Goal: Task Accomplishment & Management: Manage account settings

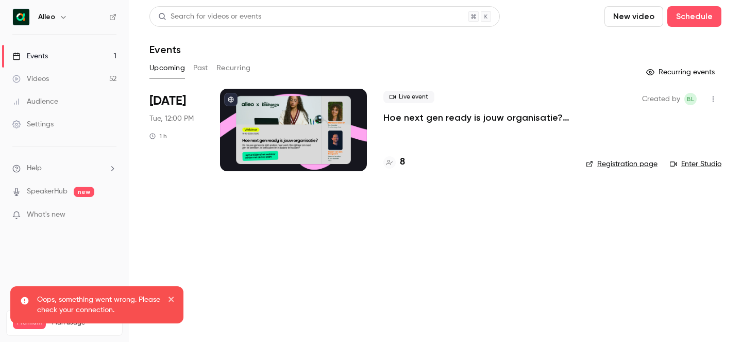
click at [54, 12] on h6 "Alleo" at bounding box center [46, 17] width 17 height 10
click at [61, 15] on icon "button" at bounding box center [63, 17] width 8 height 8
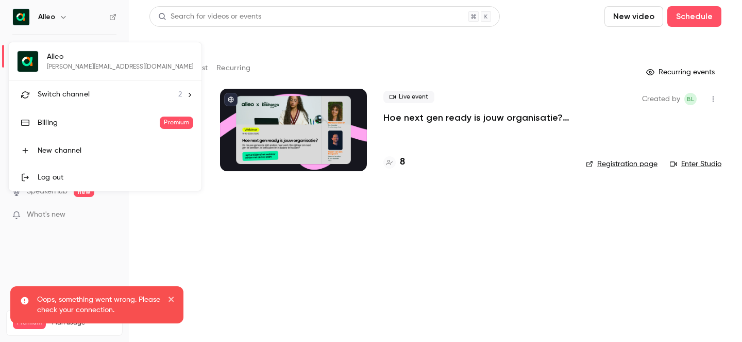
click at [71, 51] on div "Alleo [EMAIL_ADDRESS][DOMAIN_NAME] Switch channel 2 Billing Premium New channel…" at bounding box center [105, 116] width 193 height 148
click at [71, 91] on span "Switch channel" at bounding box center [64, 94] width 52 height 11
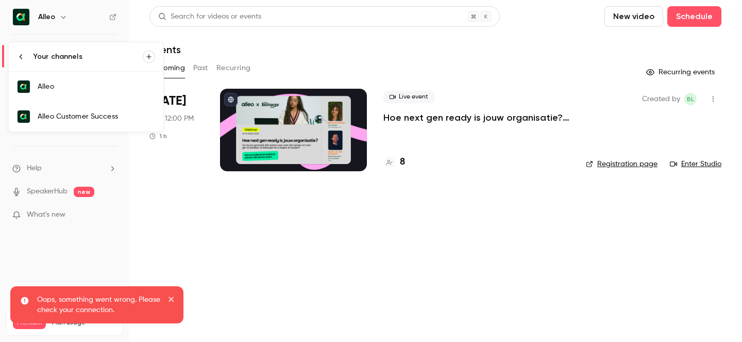
click at [109, 121] on div "Alleo Customer Success" at bounding box center [97, 116] width 118 height 10
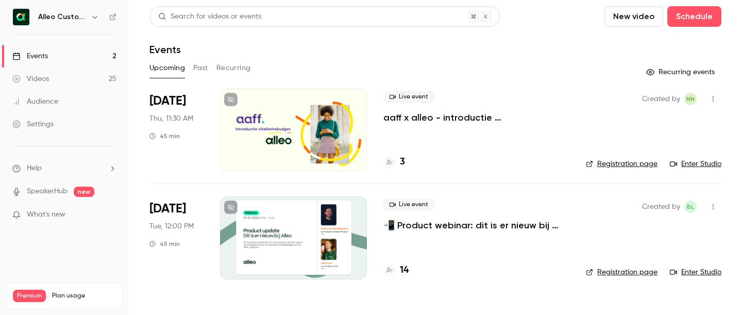
click at [465, 120] on p "aaff x alleo - introductie vitaliteitsbudget" at bounding box center [476, 117] width 186 height 12
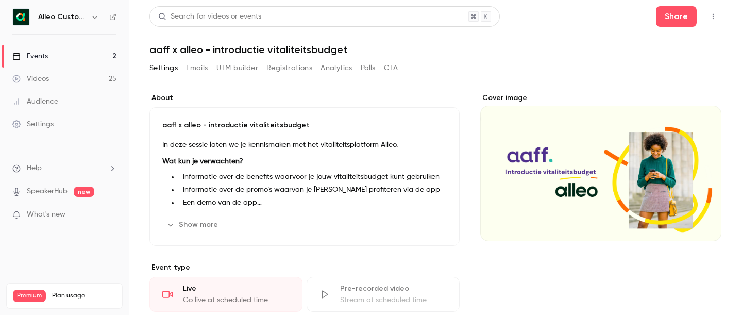
click at [198, 70] on button "Emails" at bounding box center [197, 68] width 22 height 16
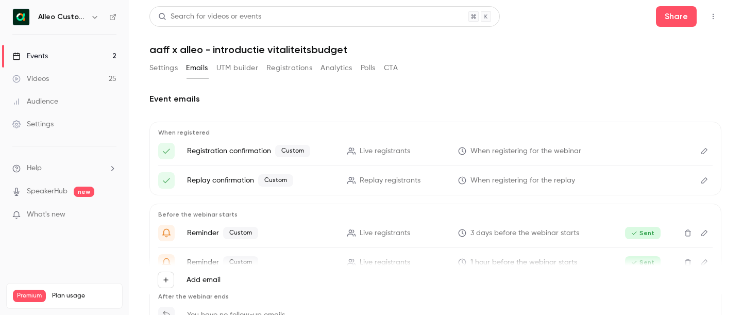
scroll to position [34, 0]
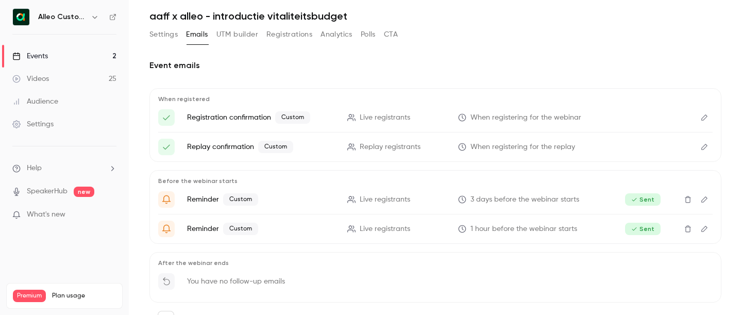
click at [705, 115] on icon "Edit" at bounding box center [704, 117] width 6 height 6
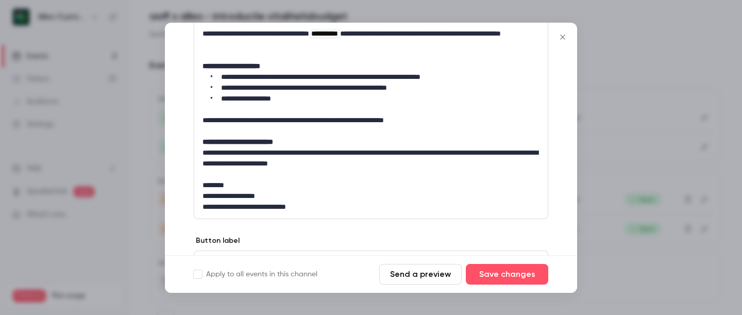
scroll to position [154, 0]
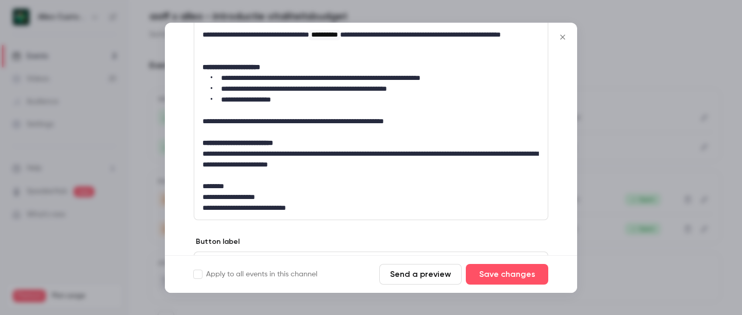
click at [562, 33] on icon "Close" at bounding box center [563, 37] width 12 height 8
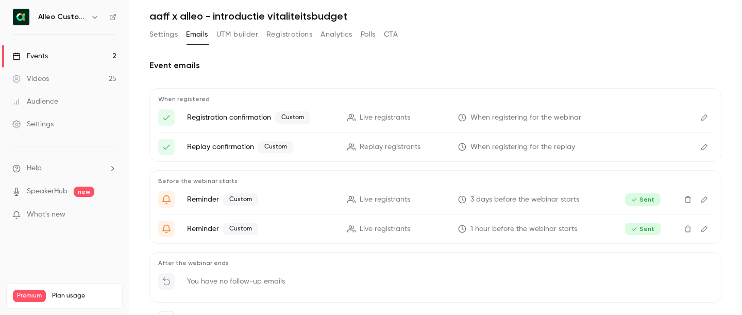
click at [705, 200] on icon "Edit" at bounding box center [704, 199] width 6 height 6
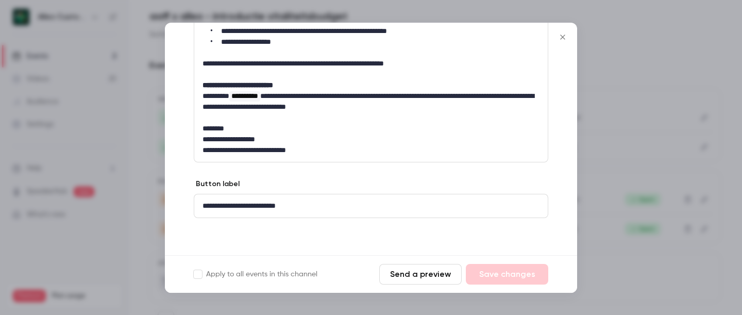
scroll to position [0, 0]
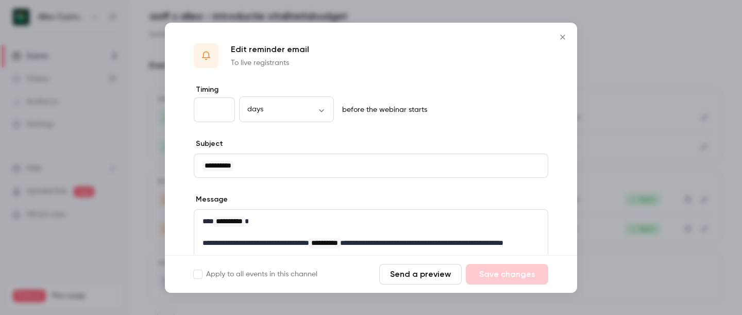
click at [563, 35] on icon "Close" at bounding box center [563, 37] width 12 height 8
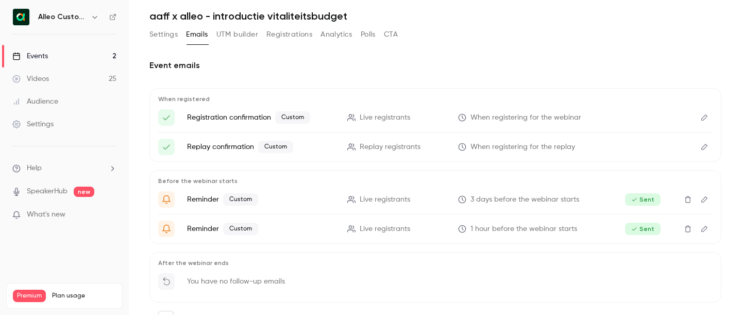
click at [690, 203] on button "Delete" at bounding box center [688, 199] width 16 height 16
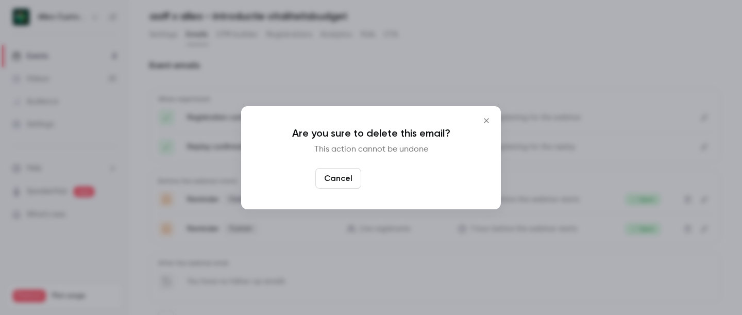
click at [398, 180] on button "Yes, delete" at bounding box center [396, 178] width 62 height 21
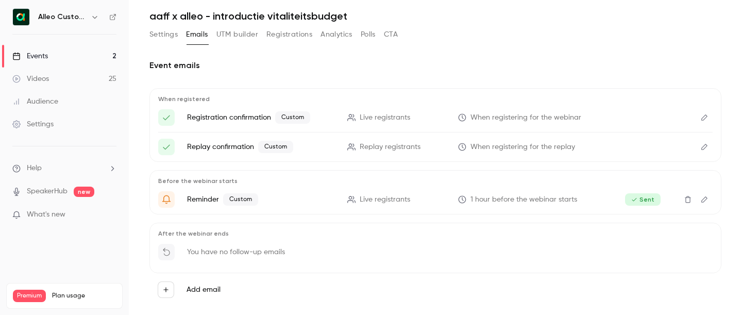
click at [705, 200] on icon "Edit" at bounding box center [704, 199] width 6 height 6
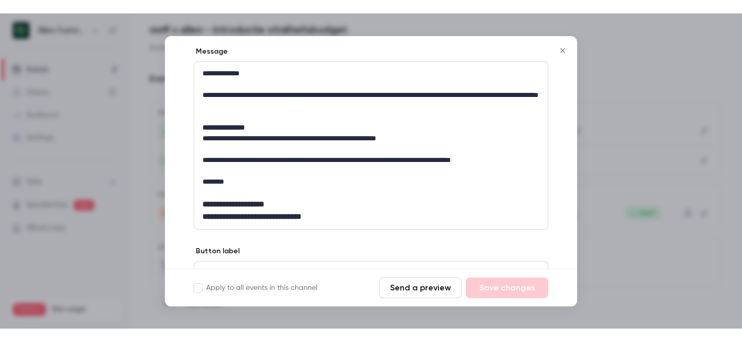
scroll to position [215, 0]
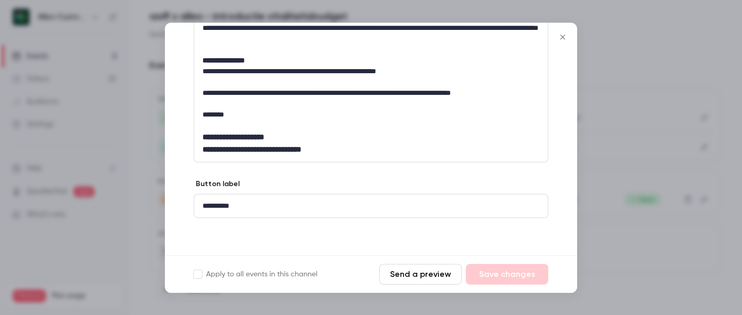
click at [562, 36] on icon "Close" at bounding box center [562, 37] width 5 height 5
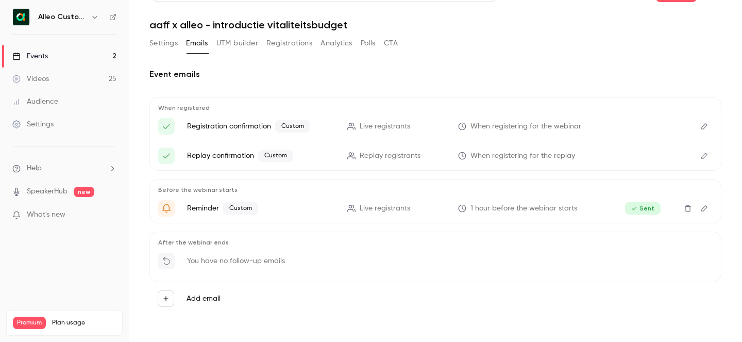
scroll to position [25, 0]
